Goal: Find specific page/section: Find specific page/section

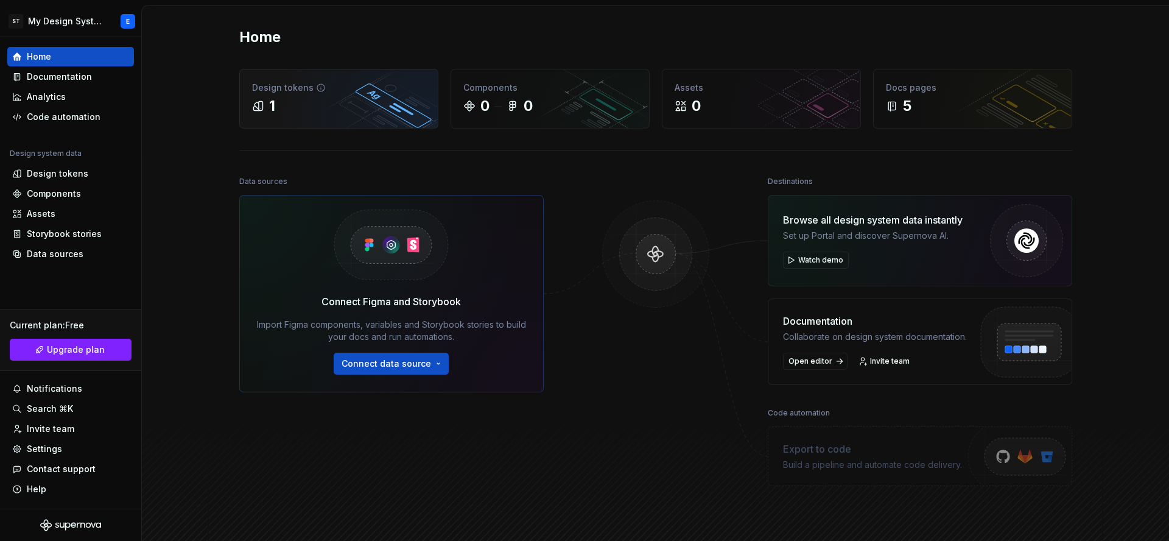
click at [281, 101] on div "1" at bounding box center [338, 105] width 173 height 19
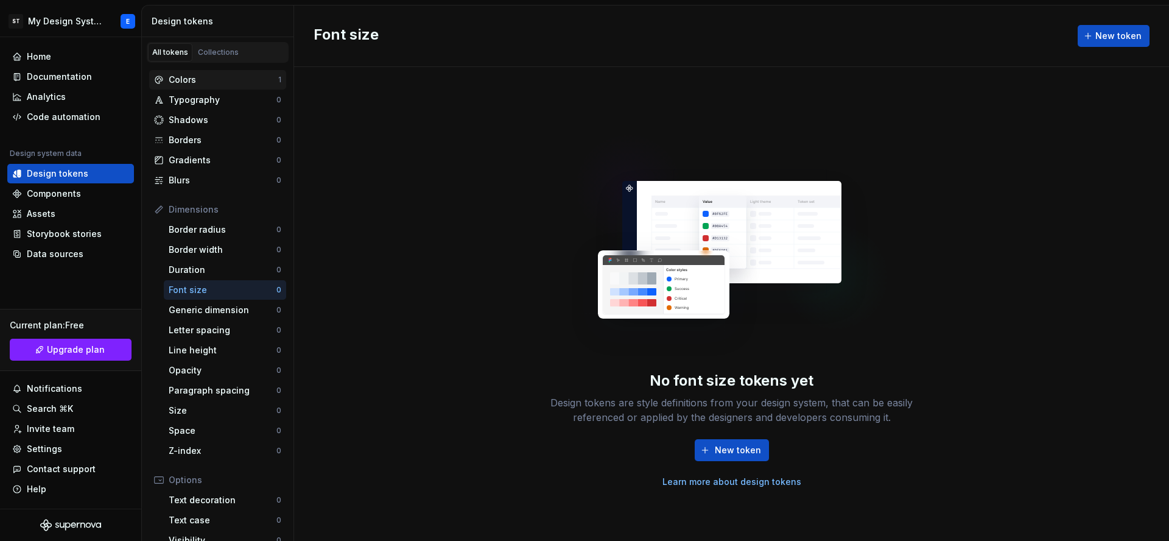
click at [250, 79] on div "Colors" at bounding box center [224, 80] width 110 height 12
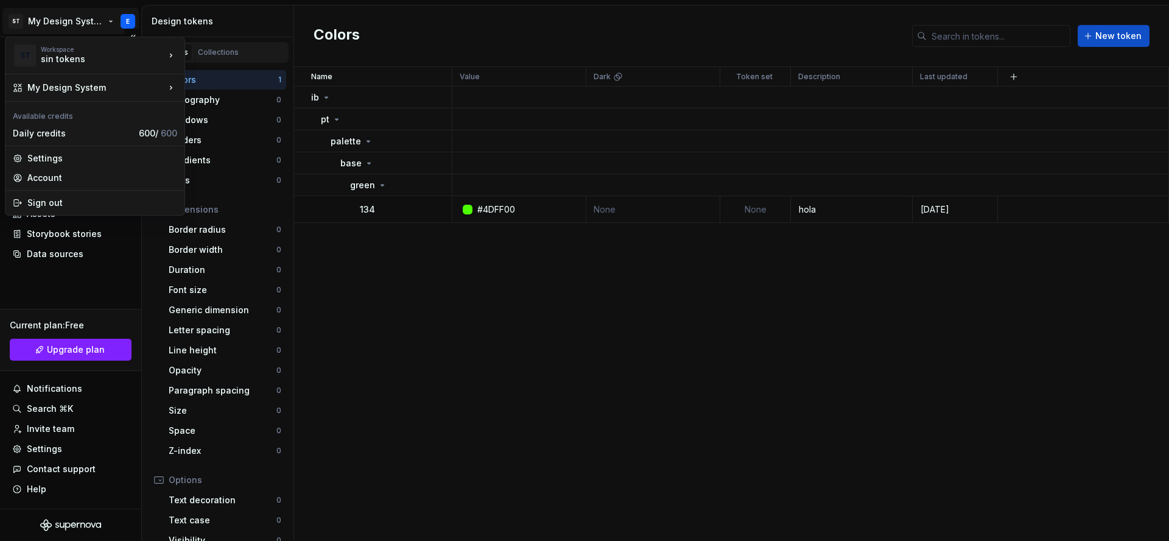
click at [129, 19] on html "ST My Design System E Home Documentation Analytics Code automation Design syste…" at bounding box center [584, 270] width 1169 height 541
click at [258, 99] on div "prueba" at bounding box center [244, 94] width 79 height 12
